Goal: Task Accomplishment & Management: Manage account settings

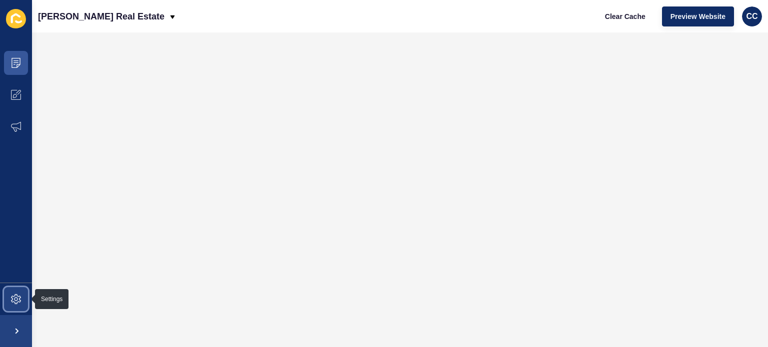
click at [18, 295] on icon at bounding box center [16, 299] width 10 height 10
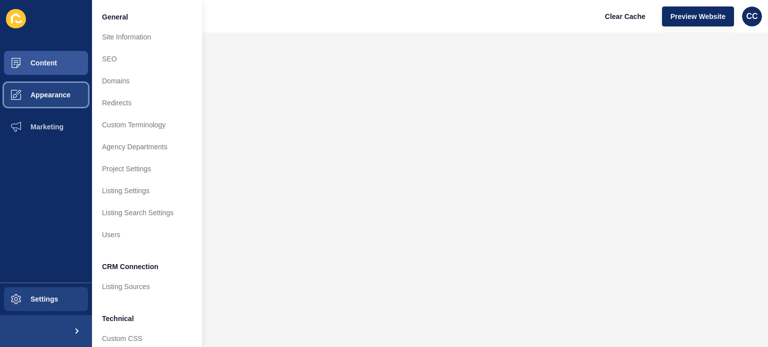
click at [39, 93] on span "Appearance" at bounding box center [35, 95] width 72 height 8
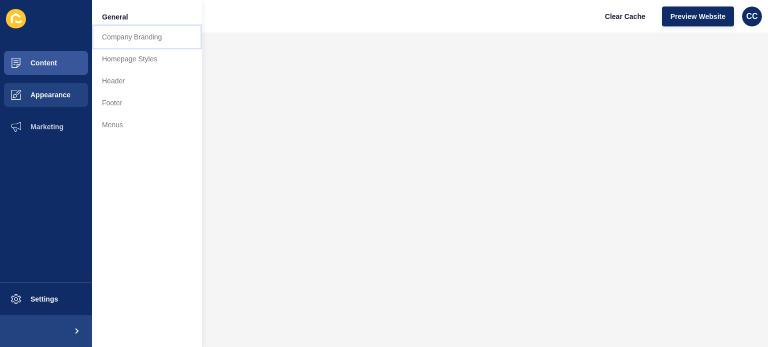
click at [121, 35] on link "Company Branding" at bounding box center [147, 37] width 110 height 22
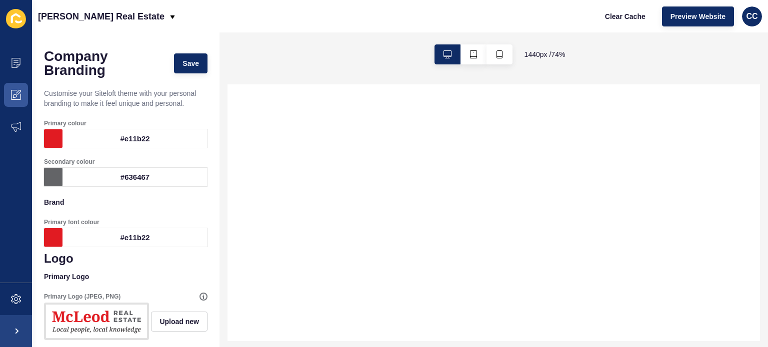
select select
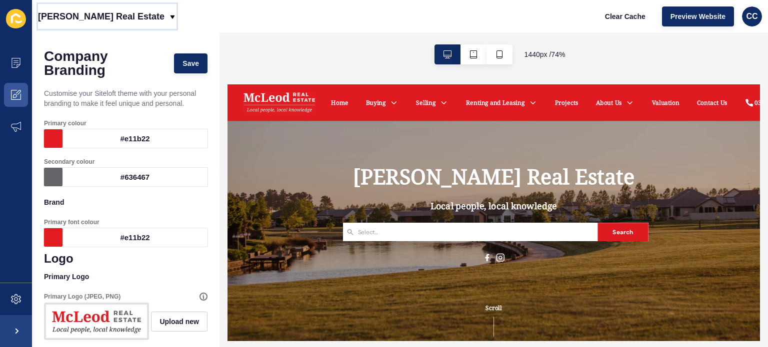
click at [168, 13] on icon at bounding box center [172, 17] width 8 height 8
click at [272, 29] on div "[PERSON_NAME] Real Estate Clear Cache Preview Website CC" at bounding box center [400, 16] width 736 height 32
click at [17, 123] on icon at bounding box center [16, 127] width 10 height 10
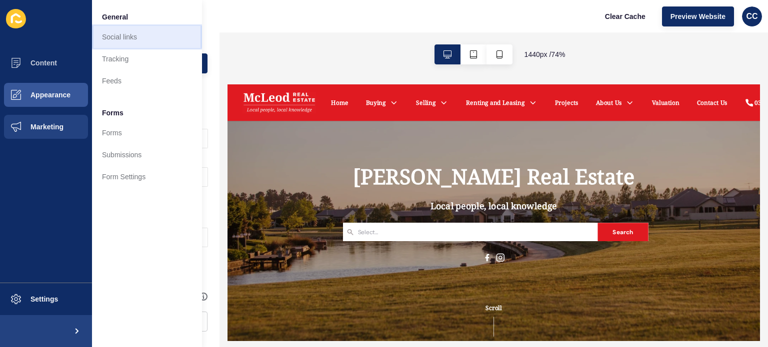
click at [121, 34] on link "Social links" at bounding box center [147, 37] width 110 height 22
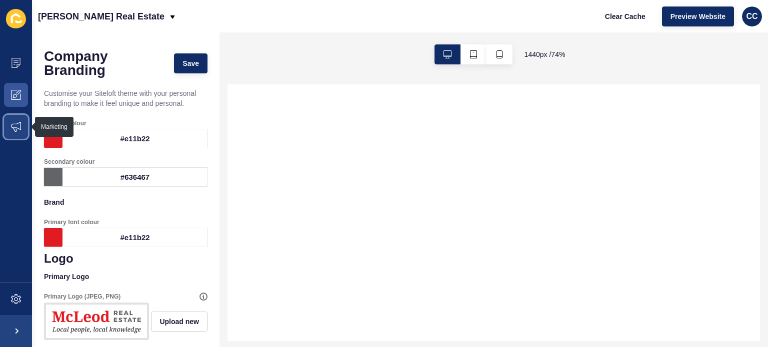
click at [14, 123] on icon at bounding box center [16, 127] width 10 height 10
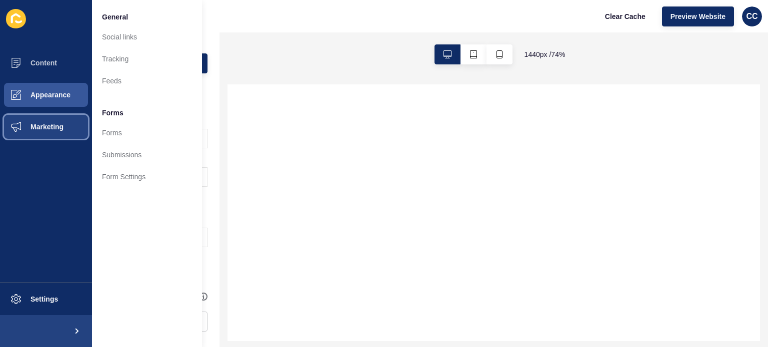
select select
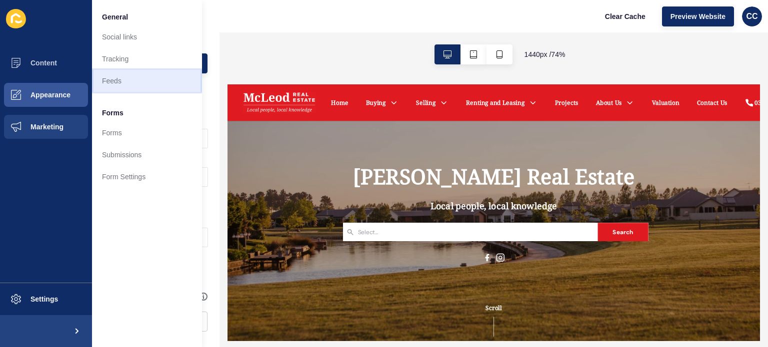
click at [116, 78] on link "Feeds" at bounding box center [147, 81] width 110 height 22
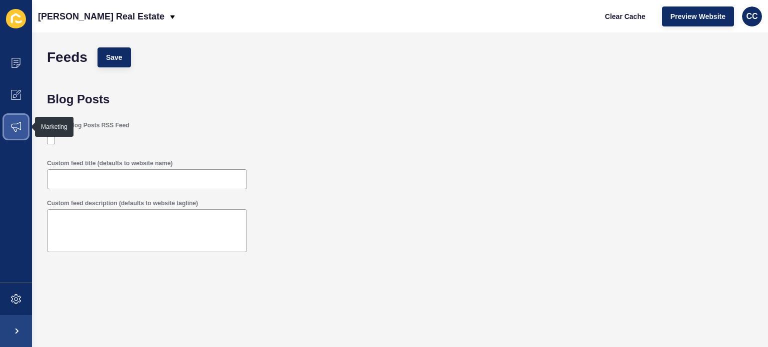
click at [12, 125] on icon at bounding box center [16, 127] width 10 height 10
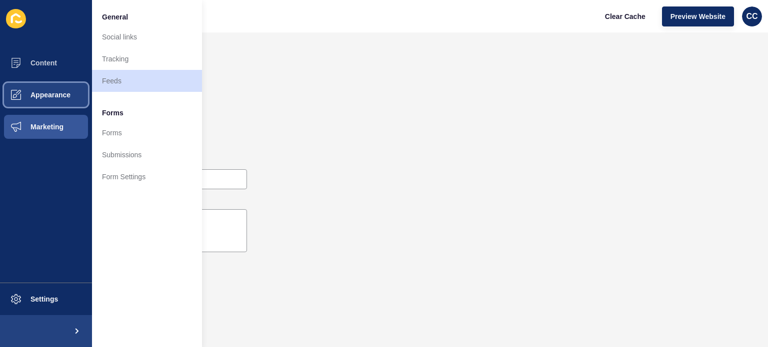
click at [32, 95] on span "Appearance" at bounding box center [35, 95] width 72 height 8
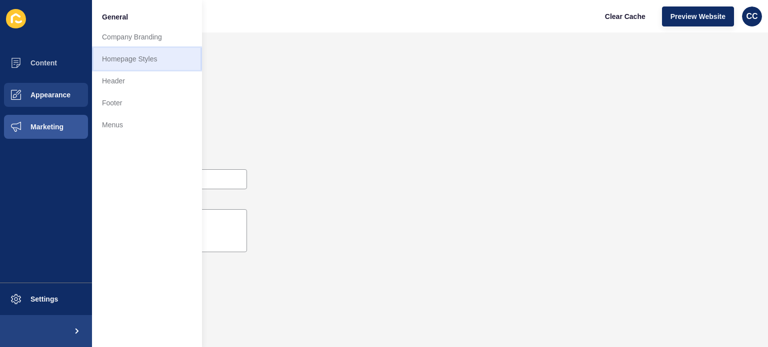
click at [111, 58] on link "Homepage Styles" at bounding box center [147, 59] width 110 height 22
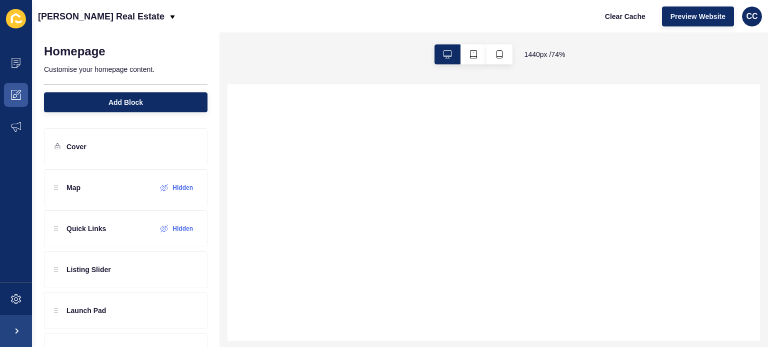
select select
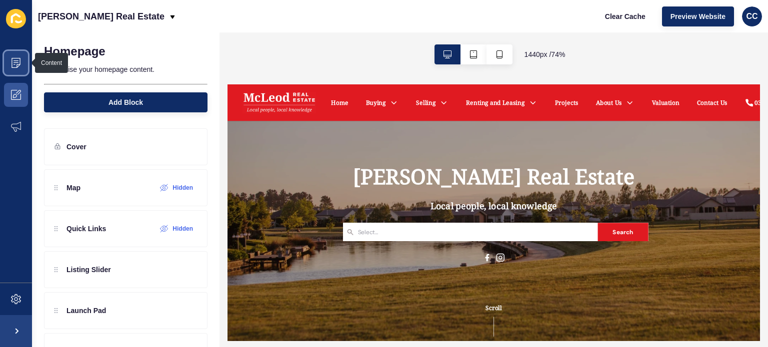
click at [17, 65] on icon at bounding box center [15, 63] width 9 height 10
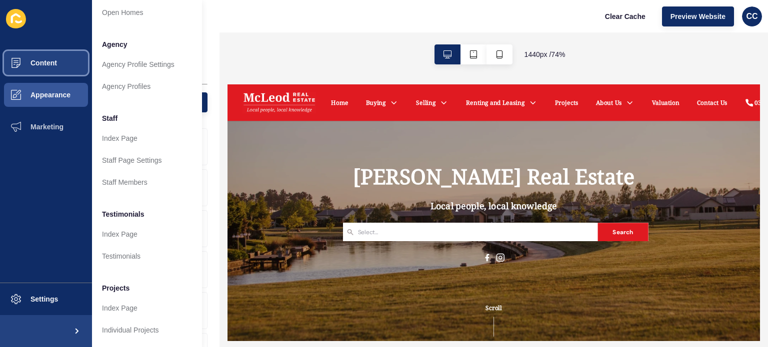
scroll to position [246, 0]
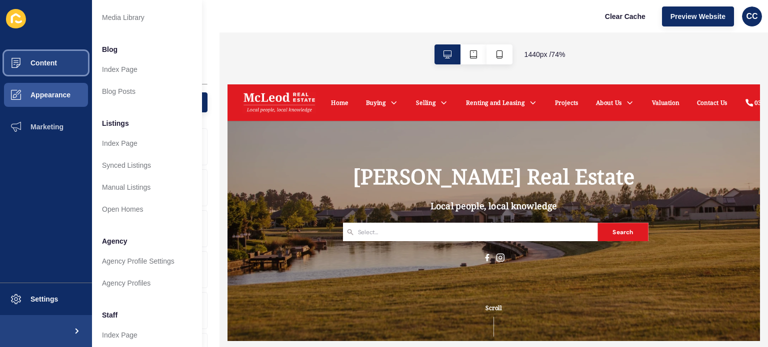
drag, startPoint x: 198, startPoint y: 209, endPoint x: 1, endPoint y: 16, distance: 276.1
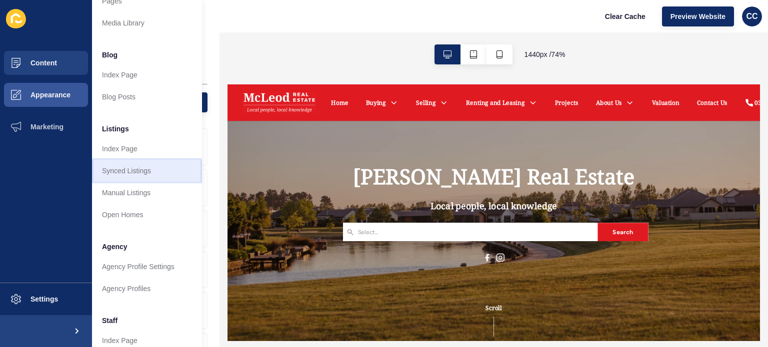
click at [122, 167] on link "Synced Listings" at bounding box center [147, 171] width 110 height 22
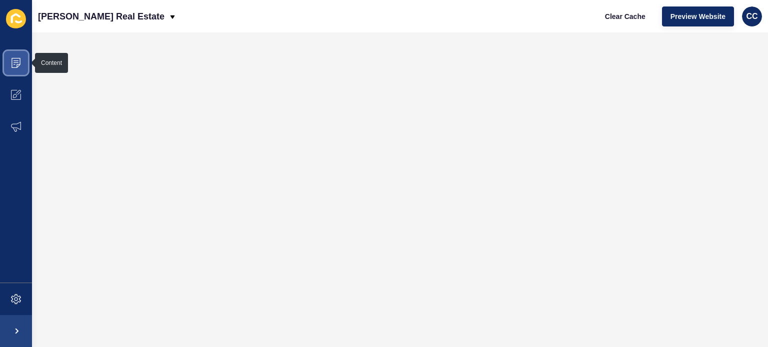
click at [14, 59] on icon at bounding box center [16, 63] width 10 height 10
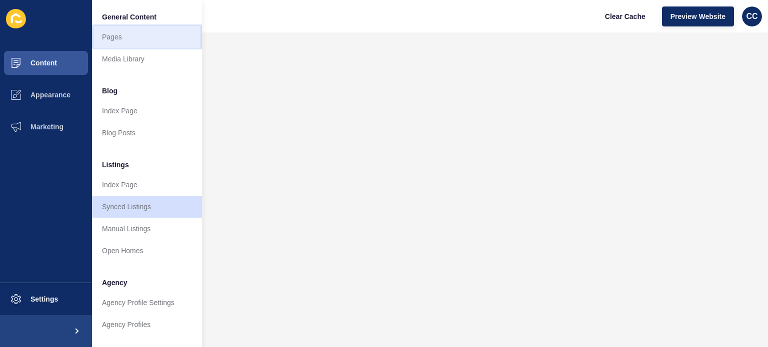
click at [115, 33] on link "Pages" at bounding box center [147, 37] width 110 height 22
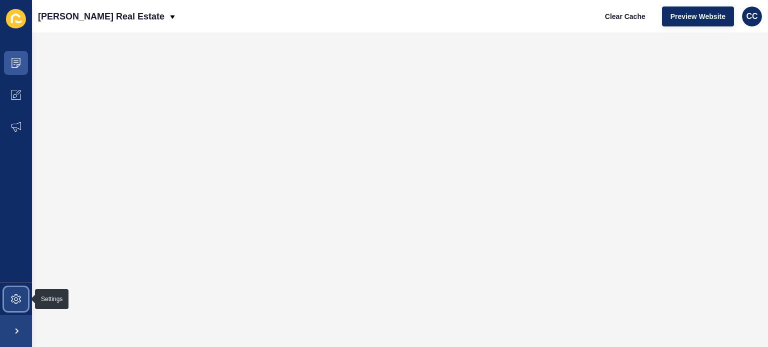
click at [13, 300] on icon at bounding box center [16, 299] width 10 height 10
